Goal: Task Accomplishment & Management: Manage account settings

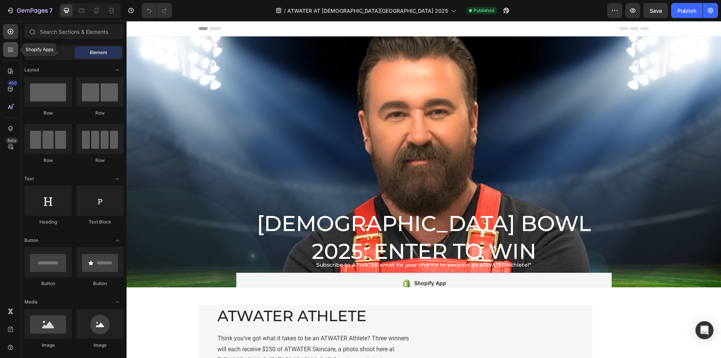
click at [10, 51] on icon at bounding box center [9, 51] width 2 height 2
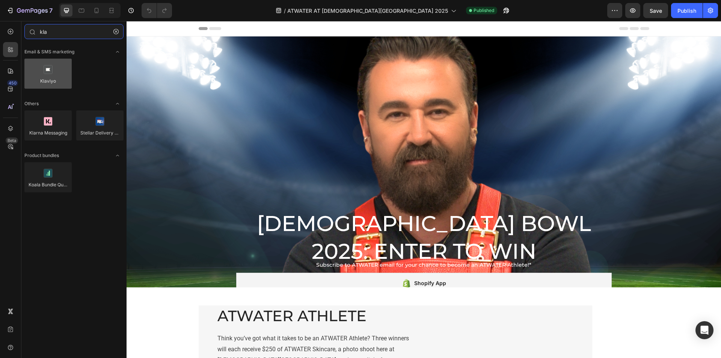
type input "kla"
click at [54, 67] on div at bounding box center [47, 74] width 47 height 30
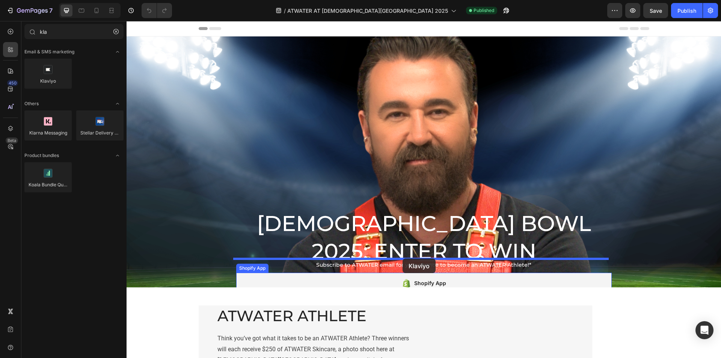
drag, startPoint x: 176, startPoint y: 87, endPoint x: 403, endPoint y: 258, distance: 284.3
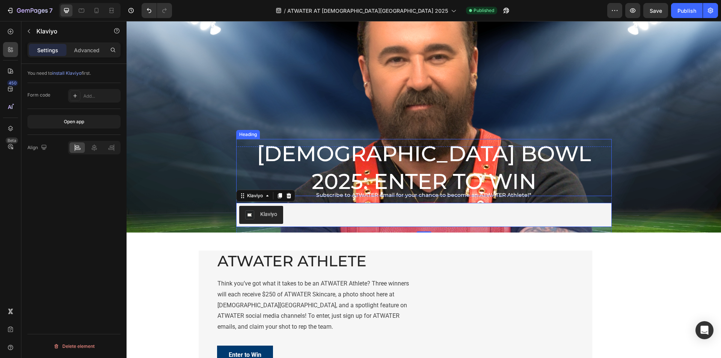
scroll to position [75, 0]
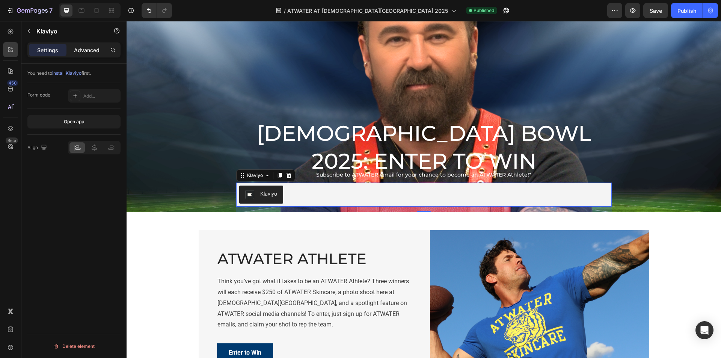
click at [88, 50] on p "Advanced" at bounding box center [87, 50] width 26 height 8
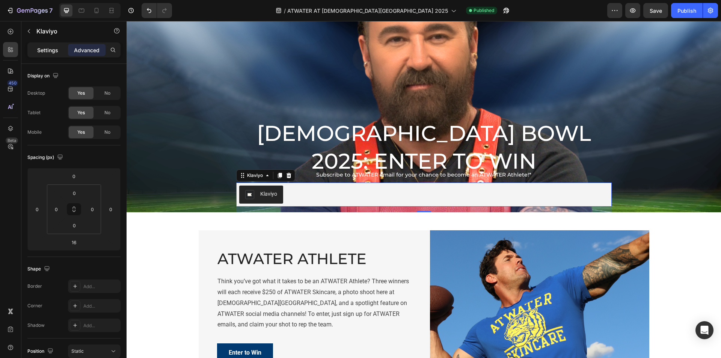
click at [38, 49] on p "Settings" at bounding box center [47, 50] width 21 height 8
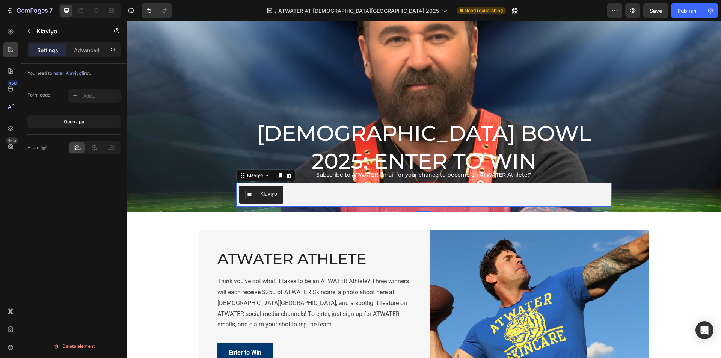
click at [267, 190] on div "Klaviyo" at bounding box center [268, 194] width 17 height 8
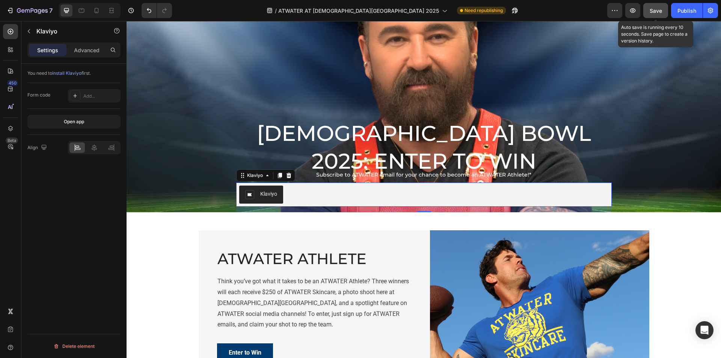
click at [661, 12] on span "Save" at bounding box center [656, 11] width 12 height 6
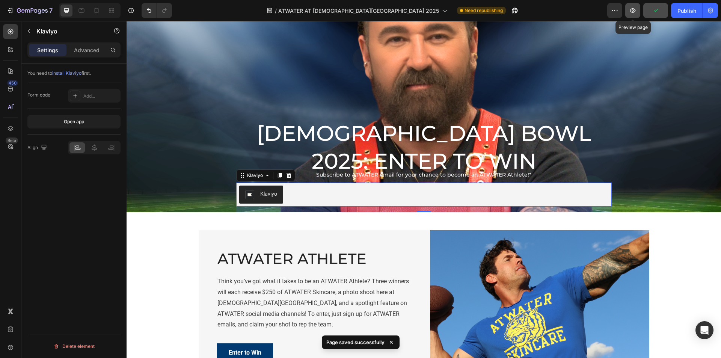
click at [631, 11] on icon "button" at bounding box center [633, 11] width 8 height 8
click at [288, 172] on icon at bounding box center [289, 175] width 6 height 6
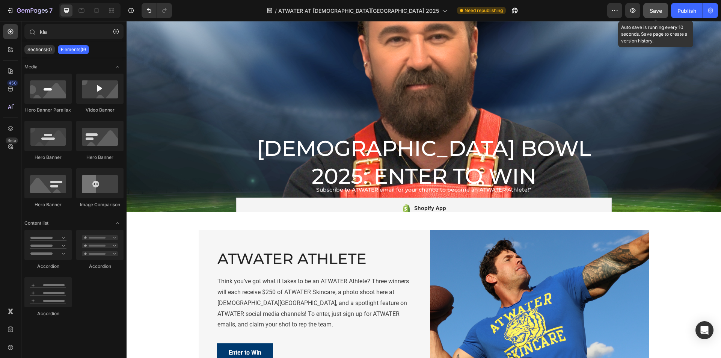
click at [648, 7] on button "Save" at bounding box center [655, 10] width 25 height 15
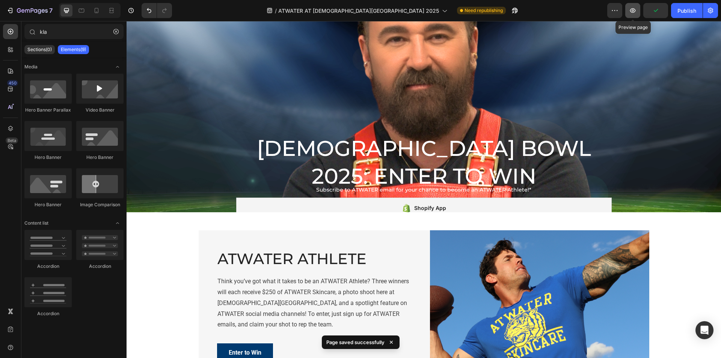
click at [636, 11] on icon "button" at bounding box center [633, 11] width 8 height 8
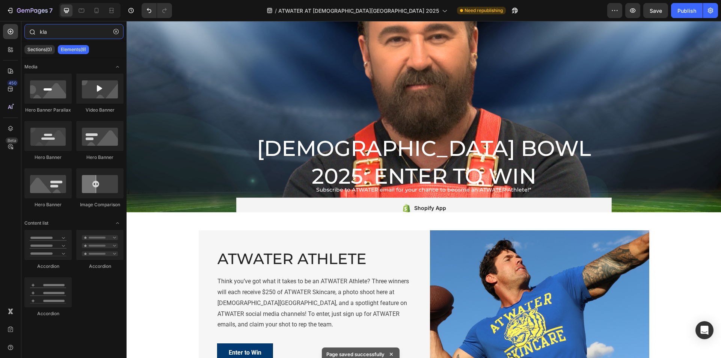
click at [54, 30] on input "kla" at bounding box center [73, 31] width 99 height 15
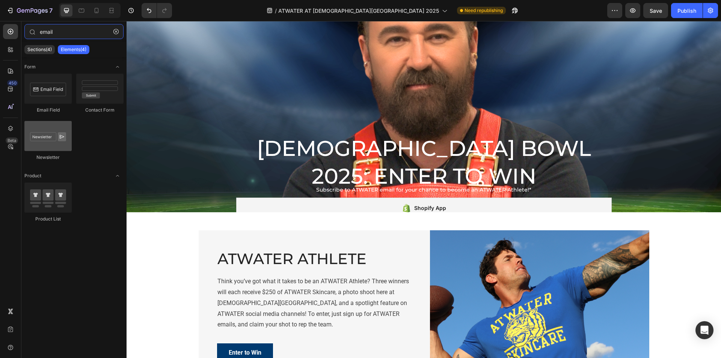
type input "email"
click at [42, 144] on div at bounding box center [47, 136] width 47 height 30
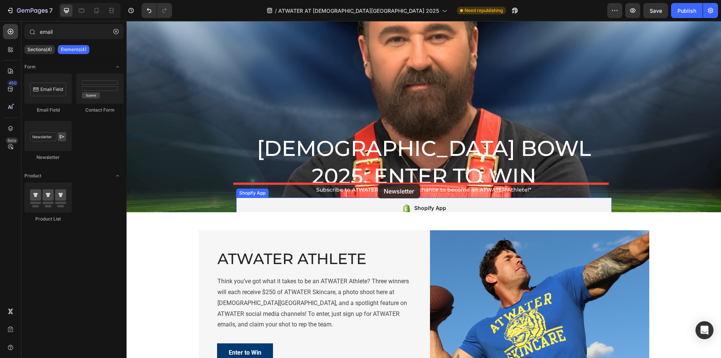
drag, startPoint x: 180, startPoint y: 154, endPoint x: 378, endPoint y: 184, distance: 199.8
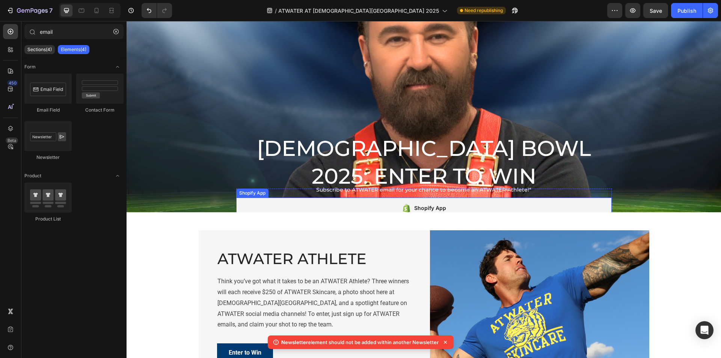
click at [415, 204] on div "Shopify App" at bounding box center [430, 208] width 32 height 9
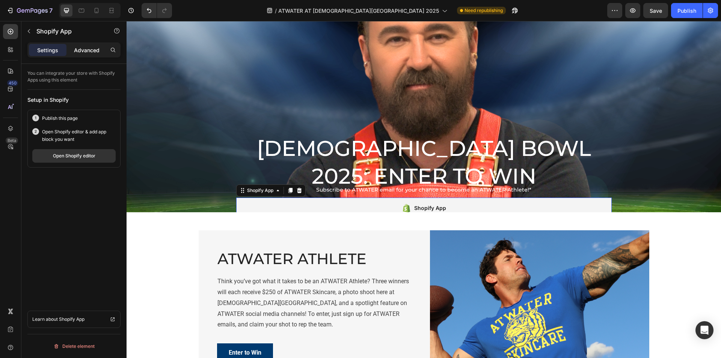
click at [82, 53] on p "Advanced" at bounding box center [87, 50] width 26 height 8
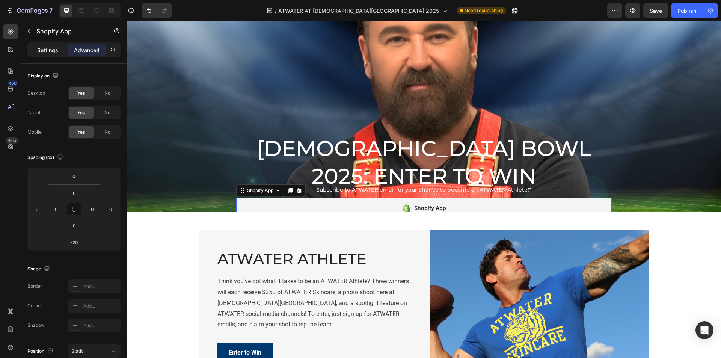
click at [40, 46] on p "Settings" at bounding box center [47, 50] width 21 height 8
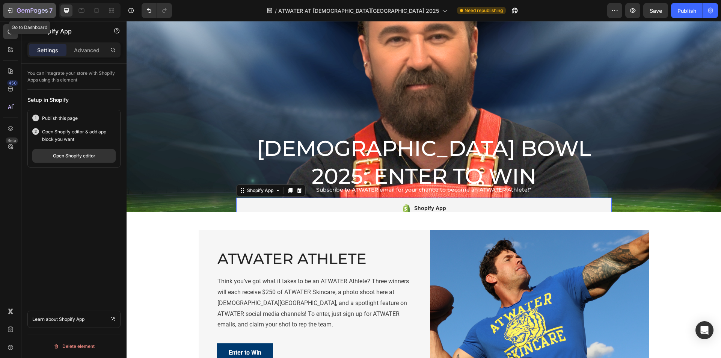
click at [9, 7] on icon "button" at bounding box center [10, 11] width 8 height 8
